Goal: Navigation & Orientation: Find specific page/section

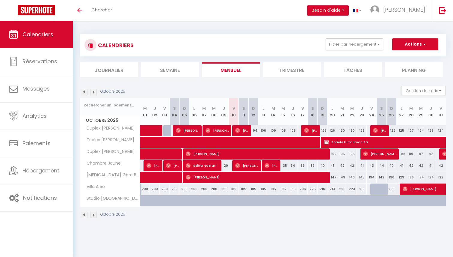
click at [435, 236] on body "🟢 Des questions ou besoin d'assistance pour la migration AirBnB? Prenez rdv >>>…" at bounding box center [226, 149] width 453 height 257
click at [408, 13] on span "[PERSON_NAME]" at bounding box center [404, 9] width 42 height 7
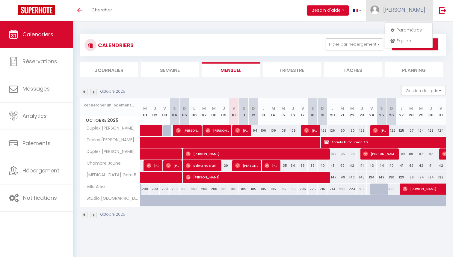
click at [408, 13] on span "[PERSON_NAME]" at bounding box center [404, 9] width 42 height 7
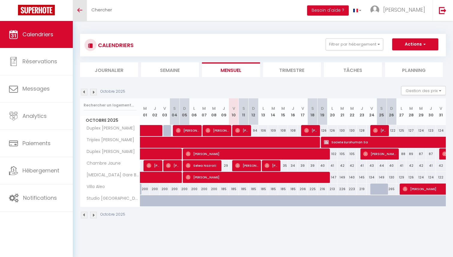
click at [84, 12] on link "Toggle menubar" at bounding box center [80, 10] width 14 height 21
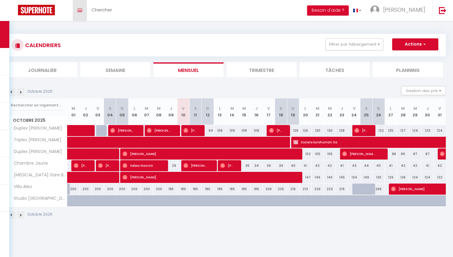
click at [84, 12] on link "Toggle menubar" at bounding box center [80, 10] width 14 height 21
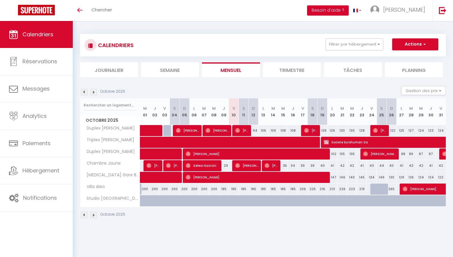
click at [349, 10] on button "Besoin d'aide ?" at bounding box center [328, 10] width 42 height 10
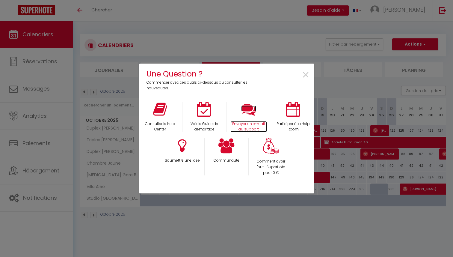
click at [253, 113] on icon at bounding box center [248, 109] width 15 height 15
